Goal: Task Accomplishment & Management: Use online tool/utility

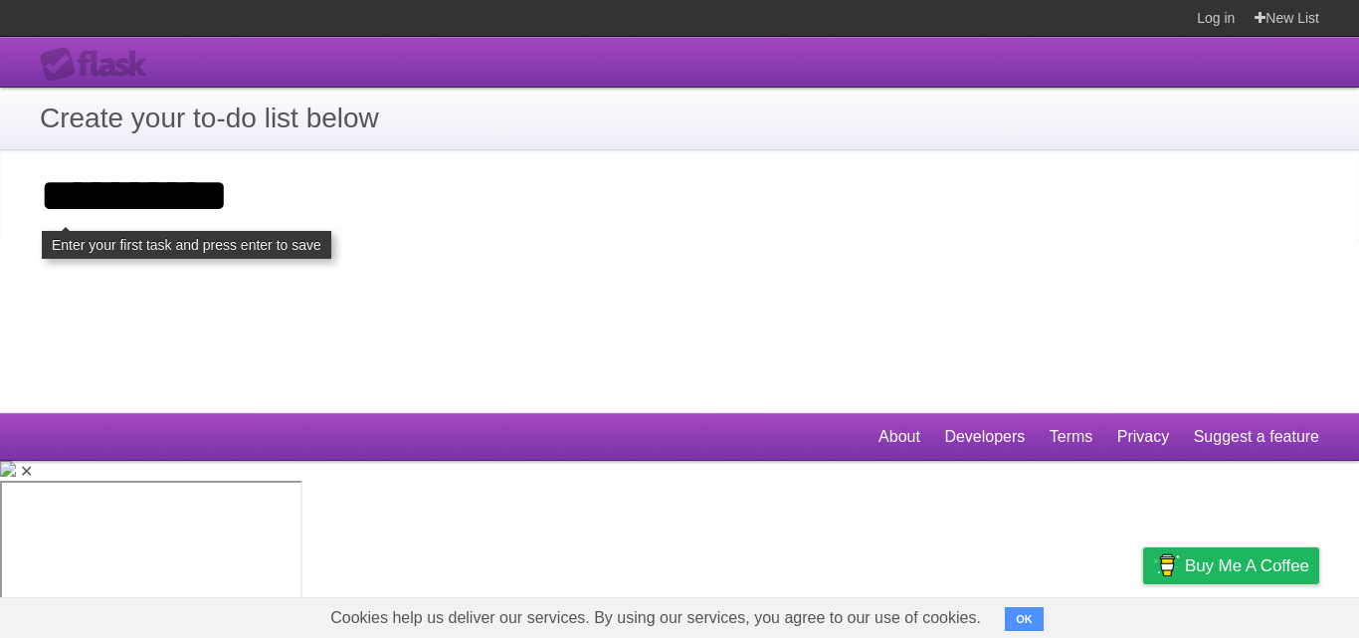
type input "*********"
click input "**********" at bounding box center [0, 0] width 0 height 0
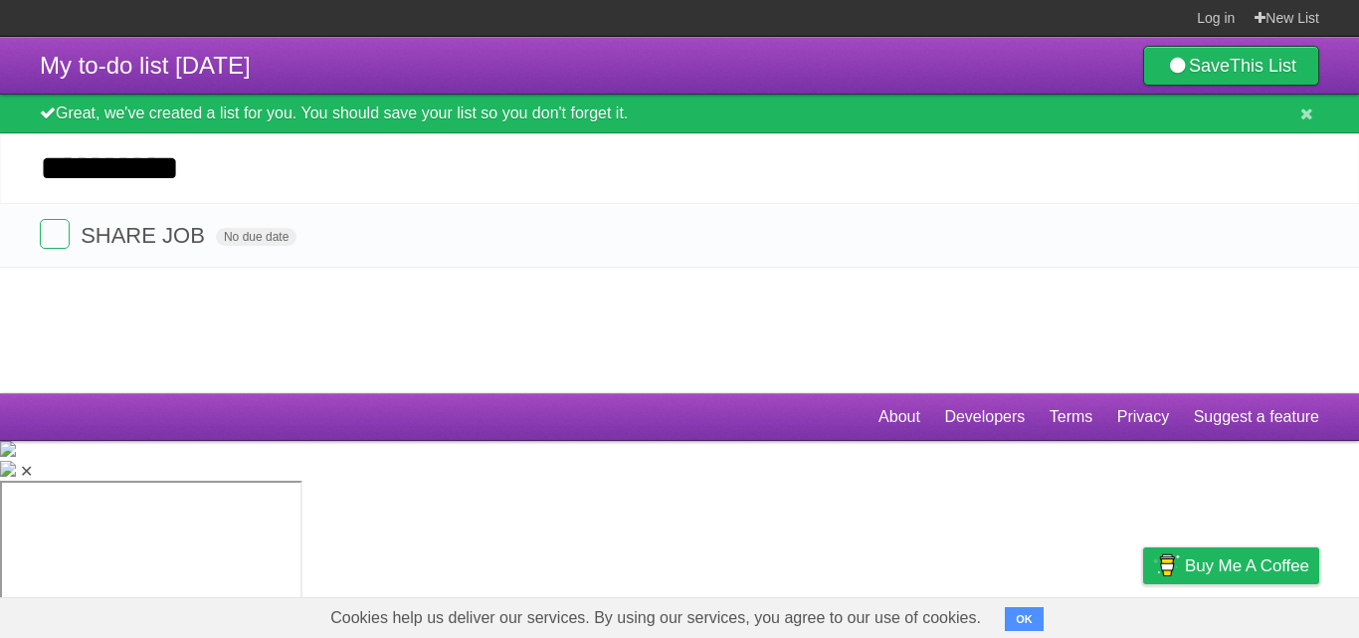
type input "*********"
click input "*********" at bounding box center [0, 0] width 0 height 0
